Goal: Task Accomplishment & Management: Manage account settings

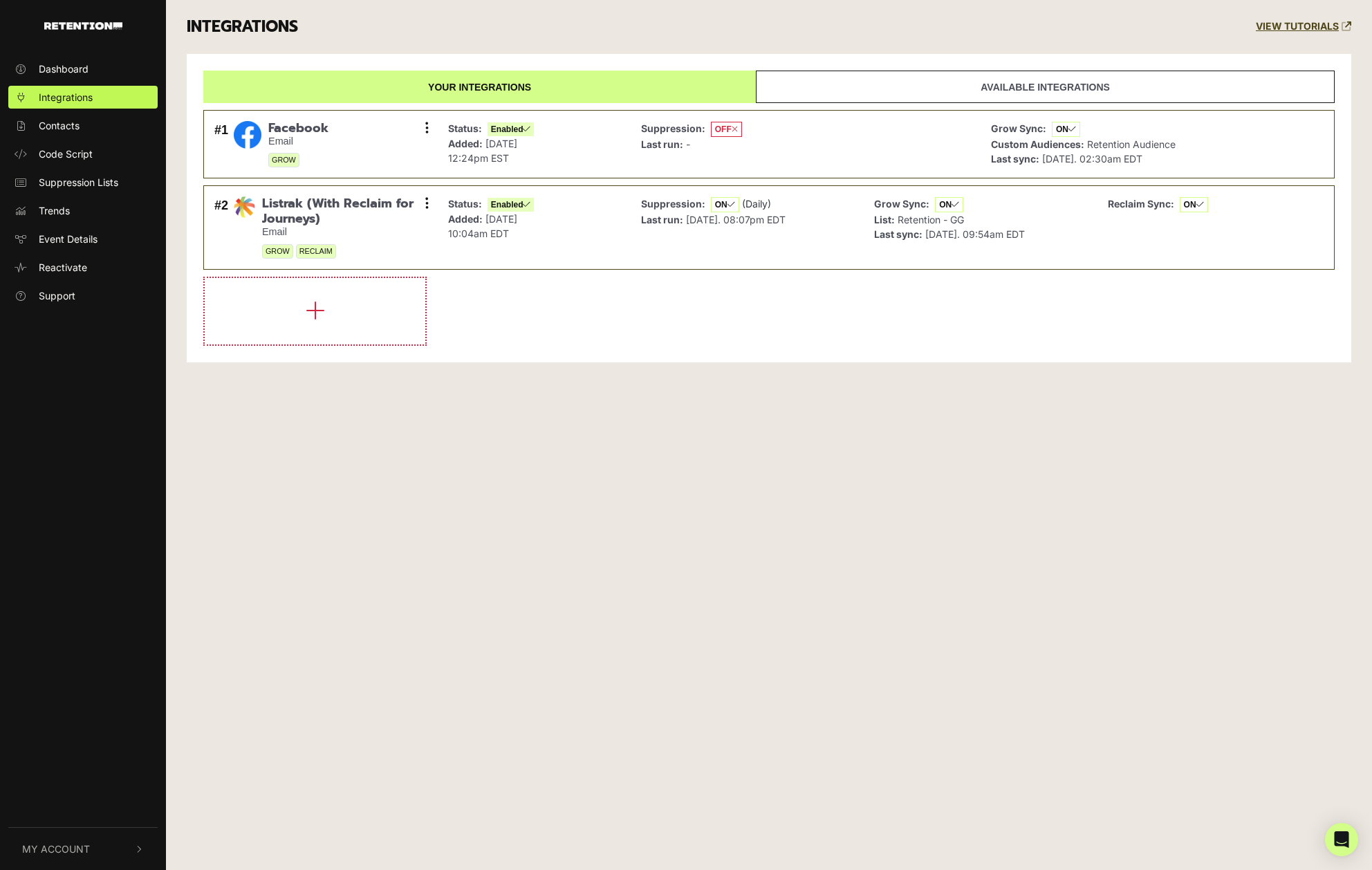
click at [77, 841] on button "My Account" at bounding box center [83, 848] width 149 height 42
click at [73, 709] on span "Account Details" at bounding box center [74, 702] width 71 height 14
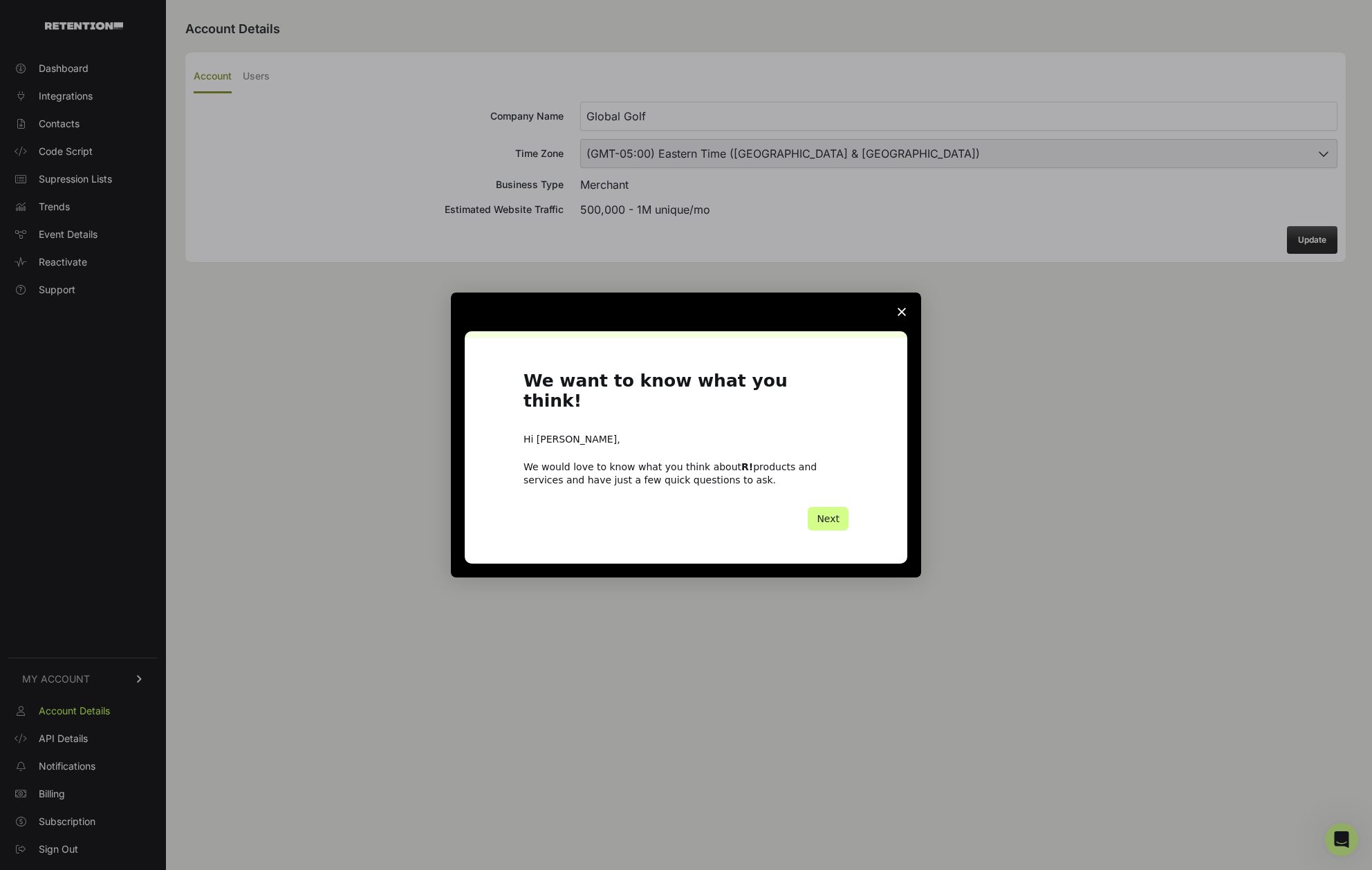
click at [903, 316] on polygon "Close survey" at bounding box center [901, 312] width 8 height 8
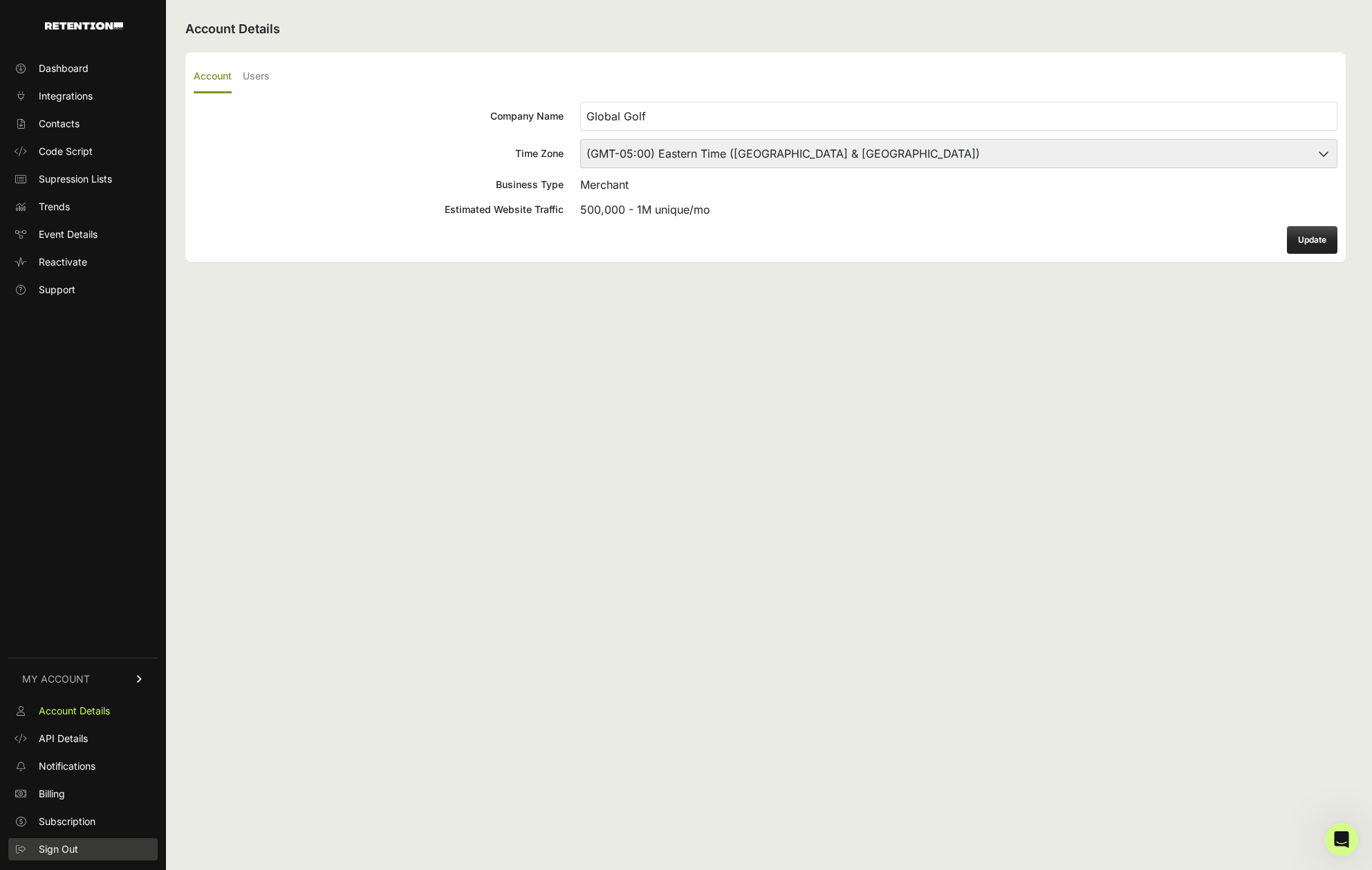
click at [45, 844] on span "Sign Out" at bounding box center [59, 849] width 40 height 14
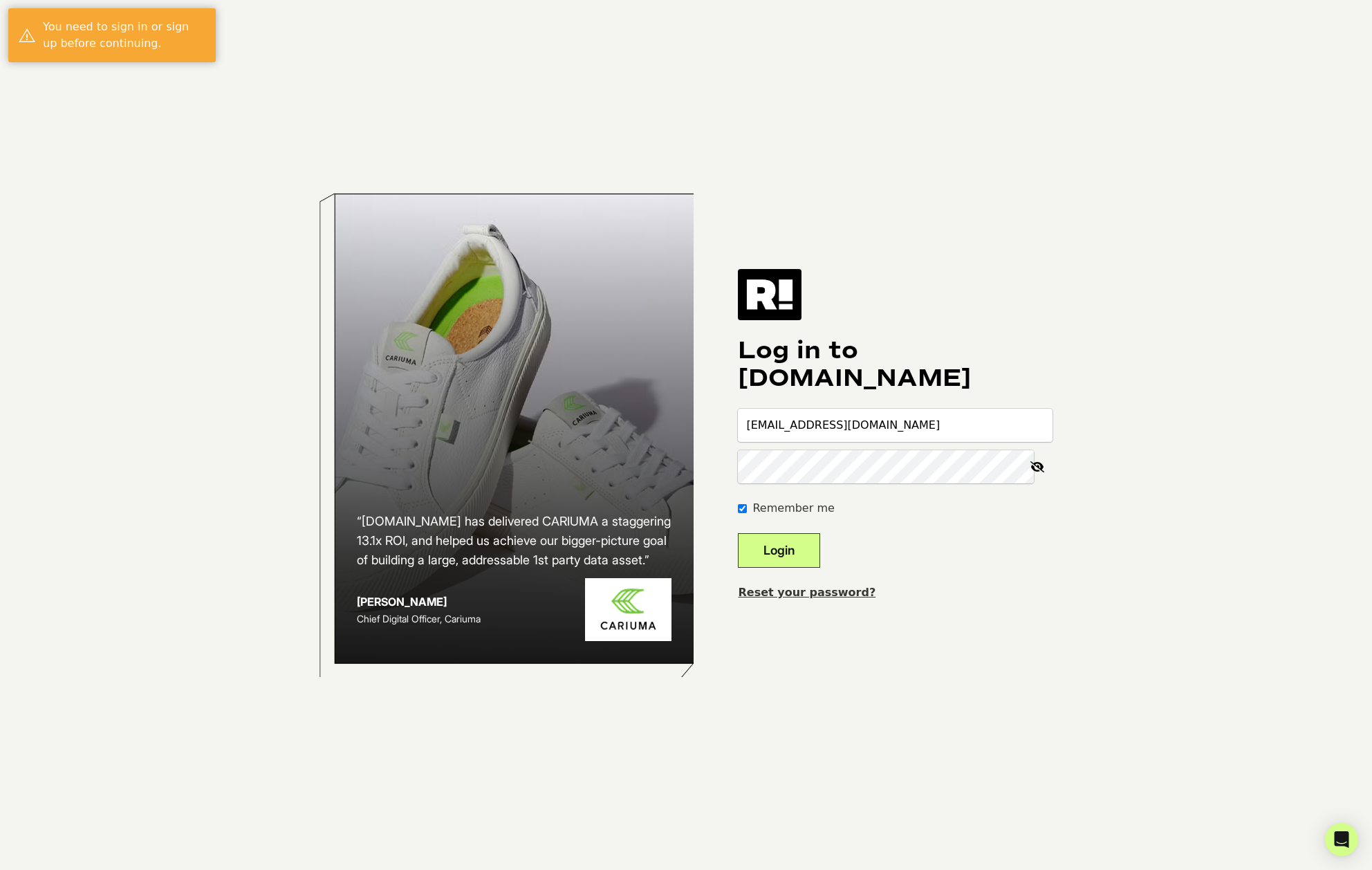
click at [899, 411] on input "slamoure@wgs.com" at bounding box center [895, 425] width 314 height 33
type input "slamoure+fairway@wgs.com"
click at [815, 559] on button "Login" at bounding box center [779, 550] width 82 height 34
